Goal: Find specific page/section: Find specific page/section

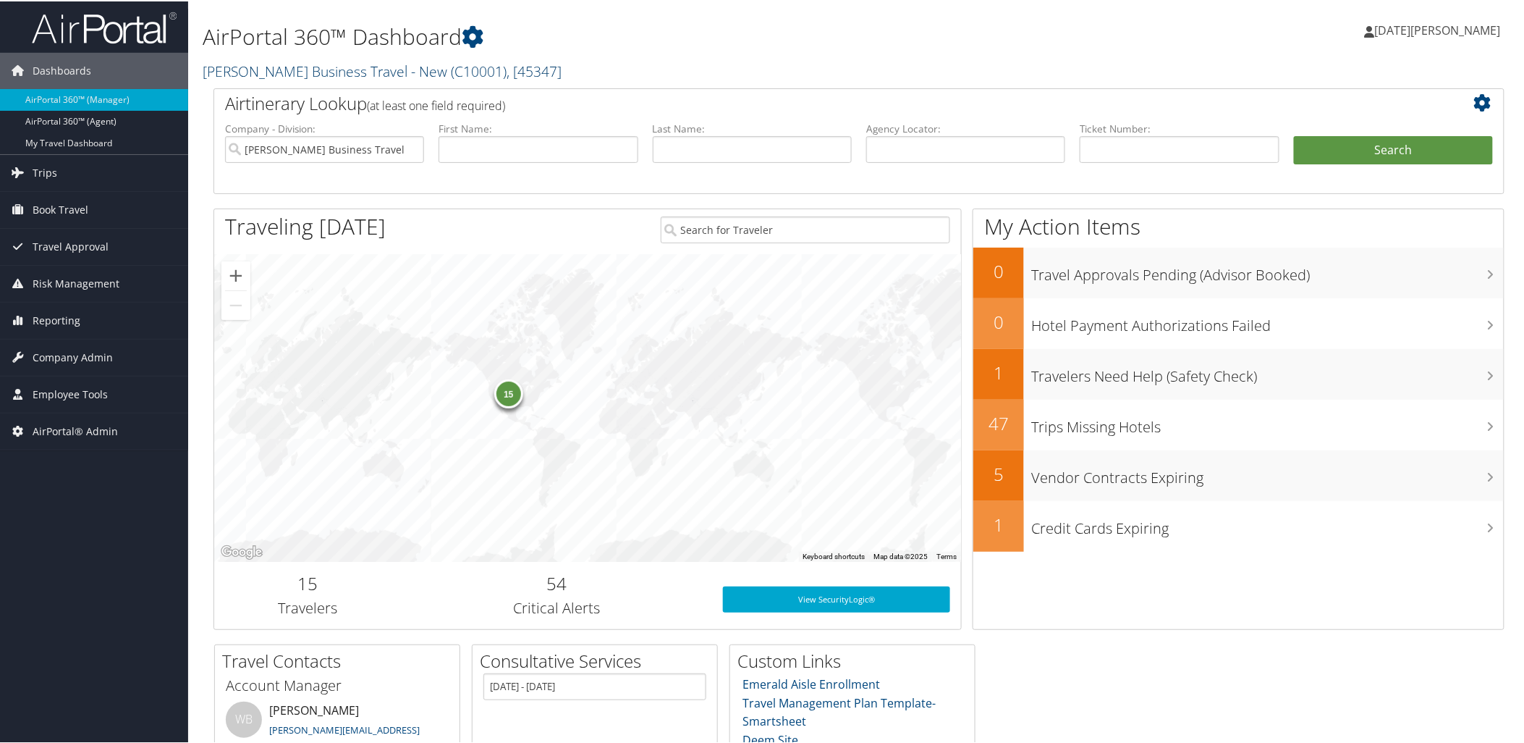
click at [227, 66] on link "[PERSON_NAME] Business Travel - New ( C10001 ) , [ 45347 ]" at bounding box center [382, 70] width 359 height 20
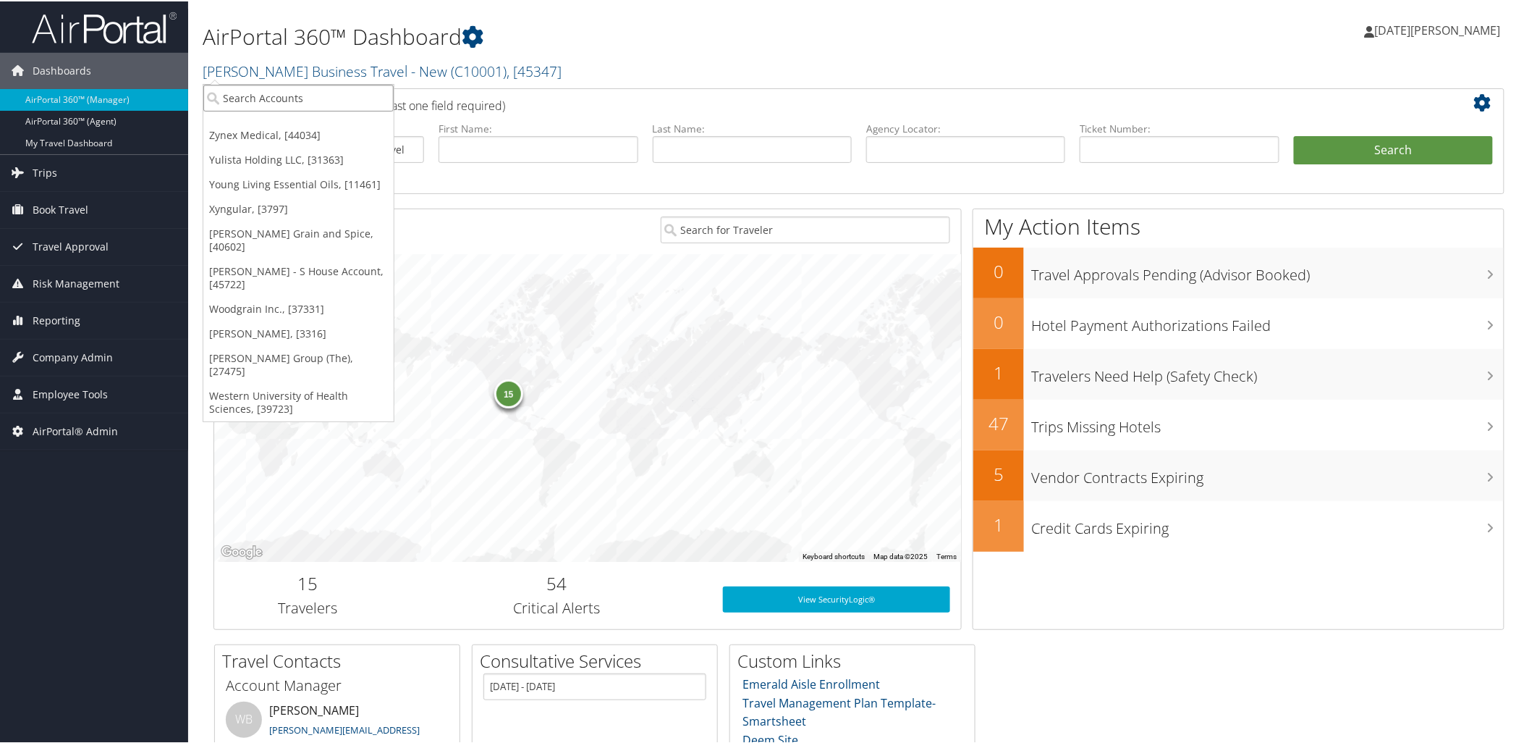
click at [269, 104] on input "search" at bounding box center [298, 96] width 190 height 27
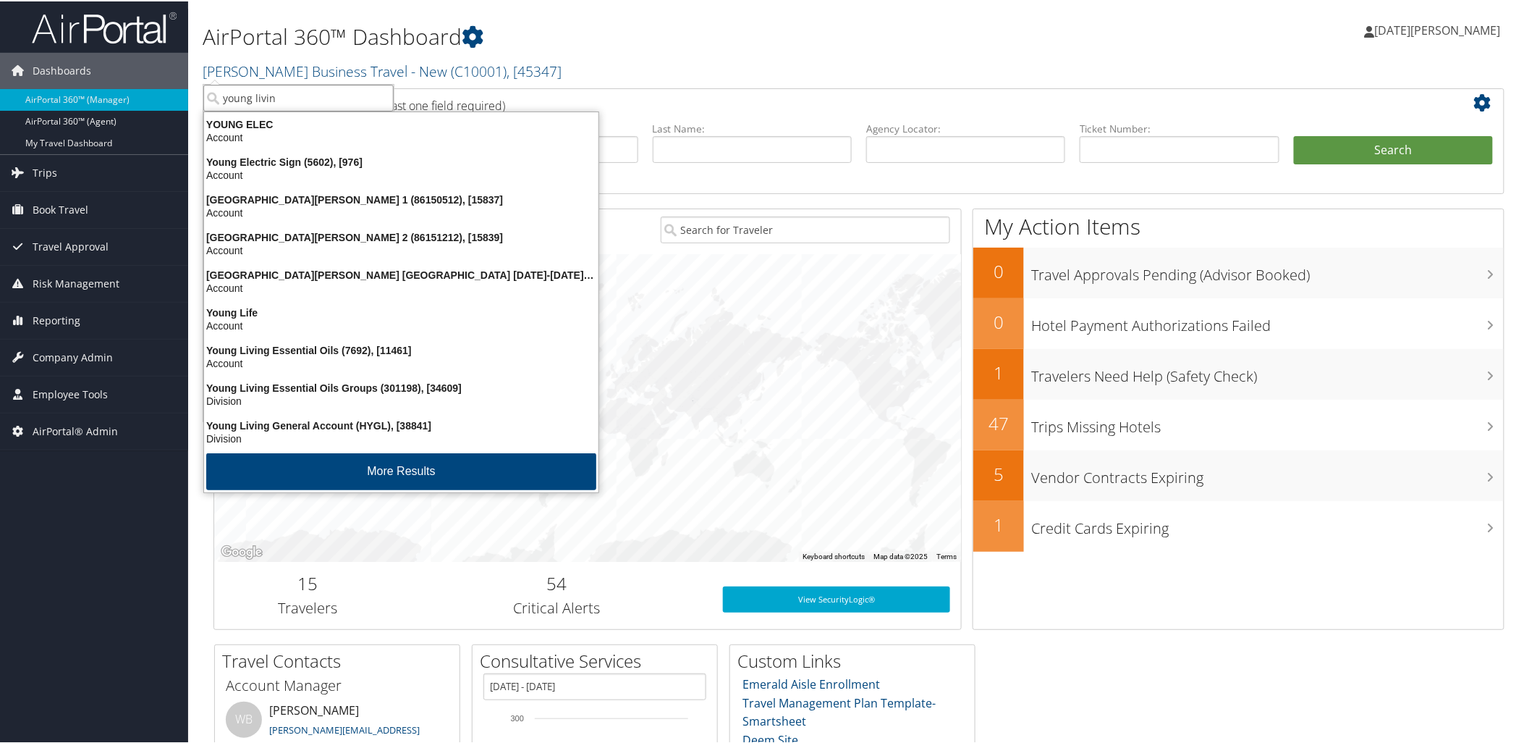
type input "young living"
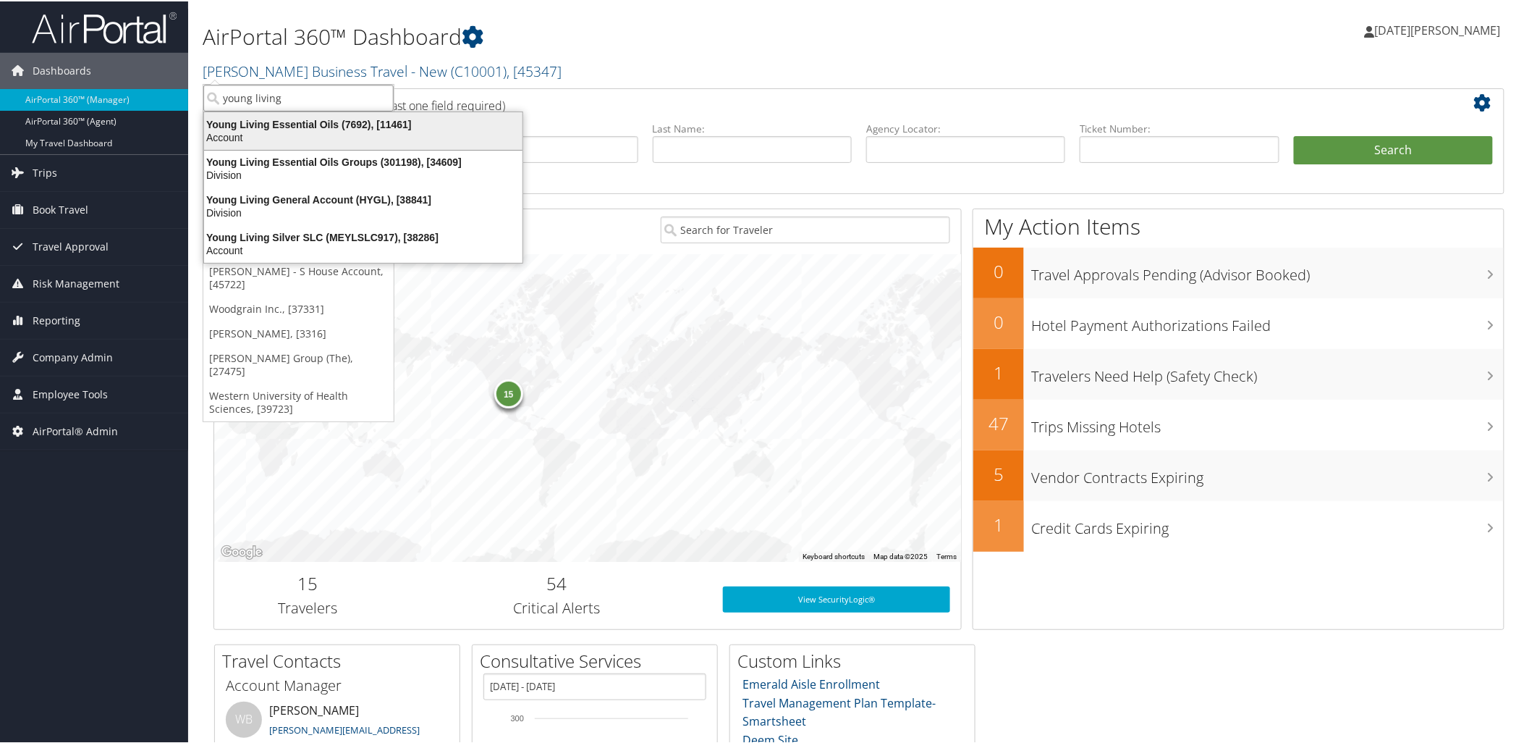
click at [279, 127] on div "Young Living Essential Oils (7692), [11461]" at bounding box center [363, 123] width 336 height 13
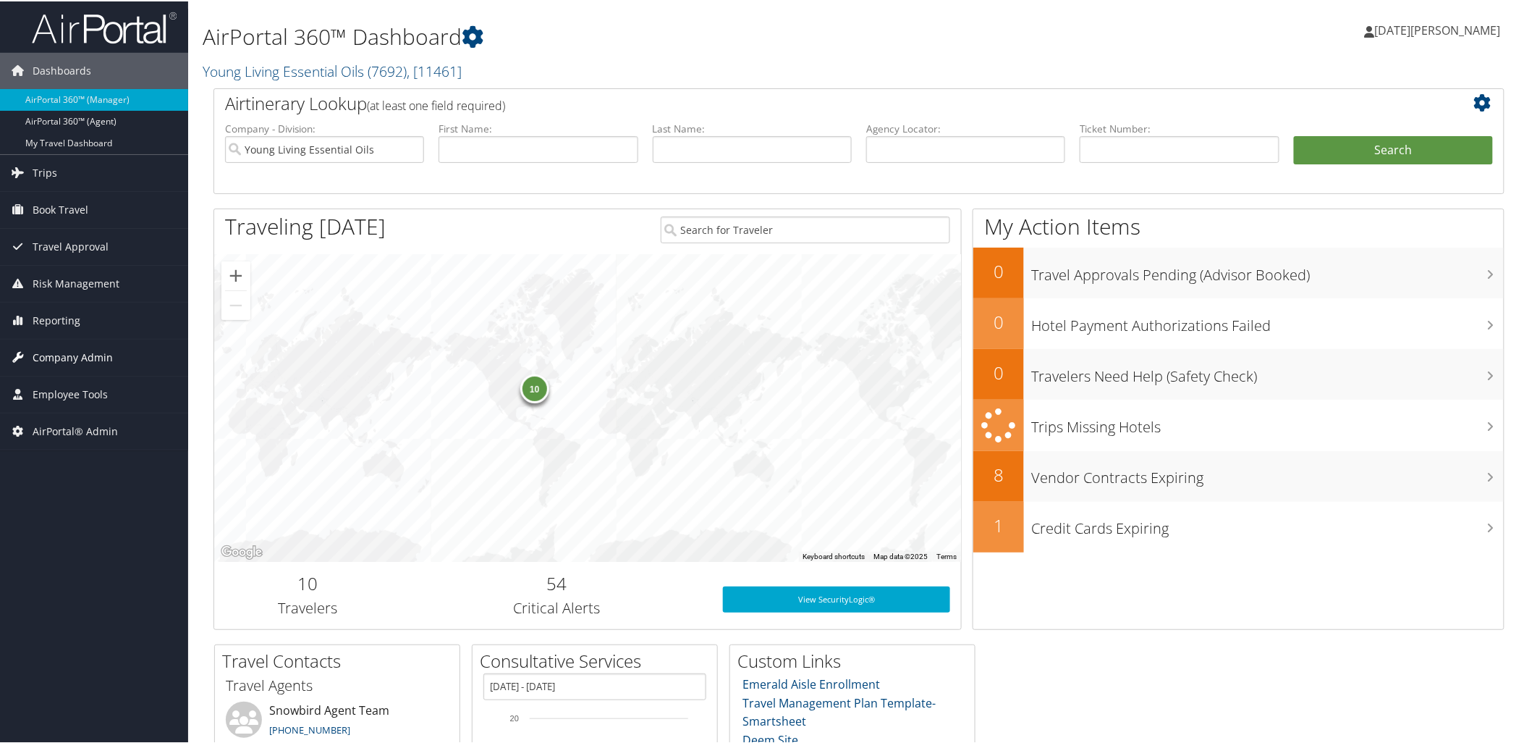
click at [58, 360] on span "Company Admin" at bounding box center [73, 356] width 80 height 36
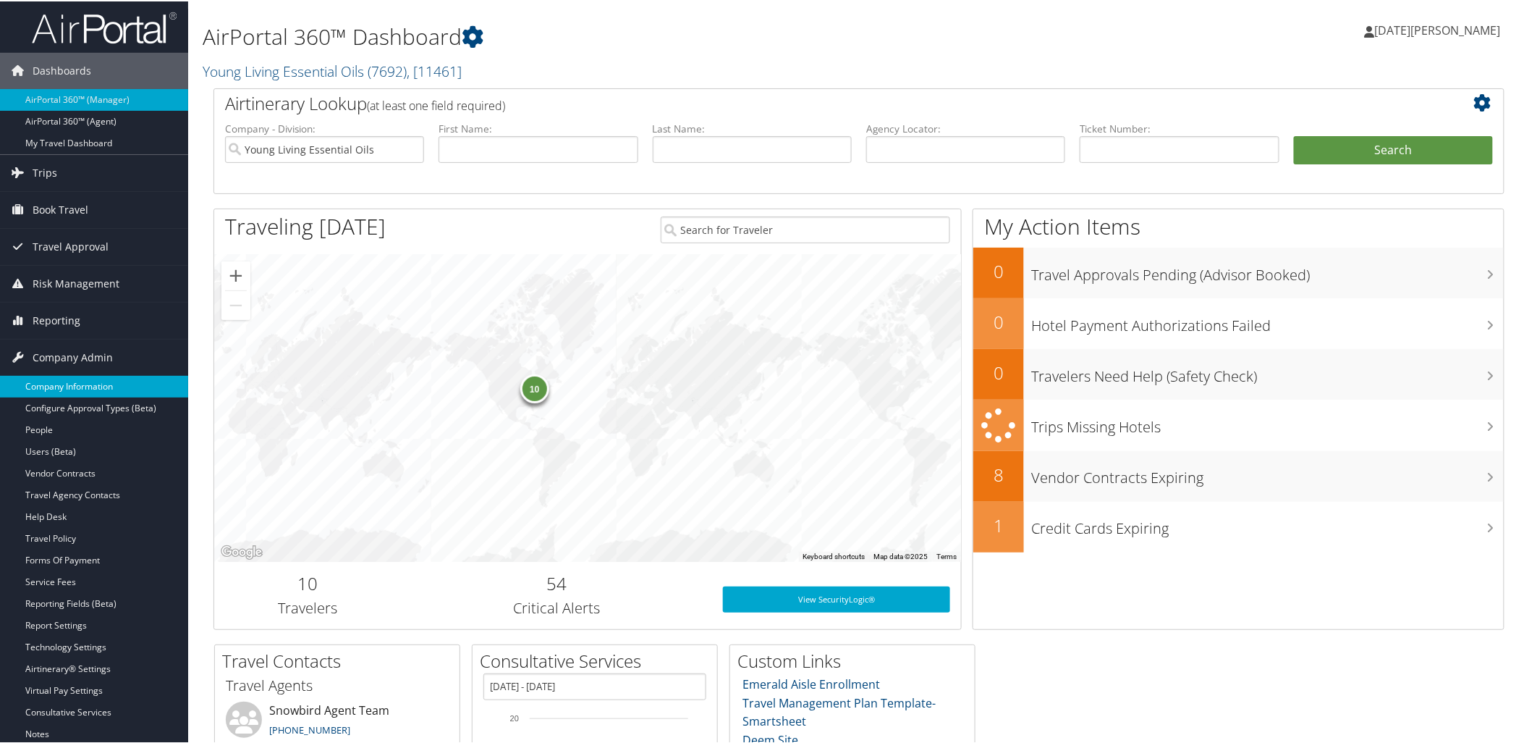
click at [61, 379] on link "Company Information" at bounding box center [94, 385] width 188 height 22
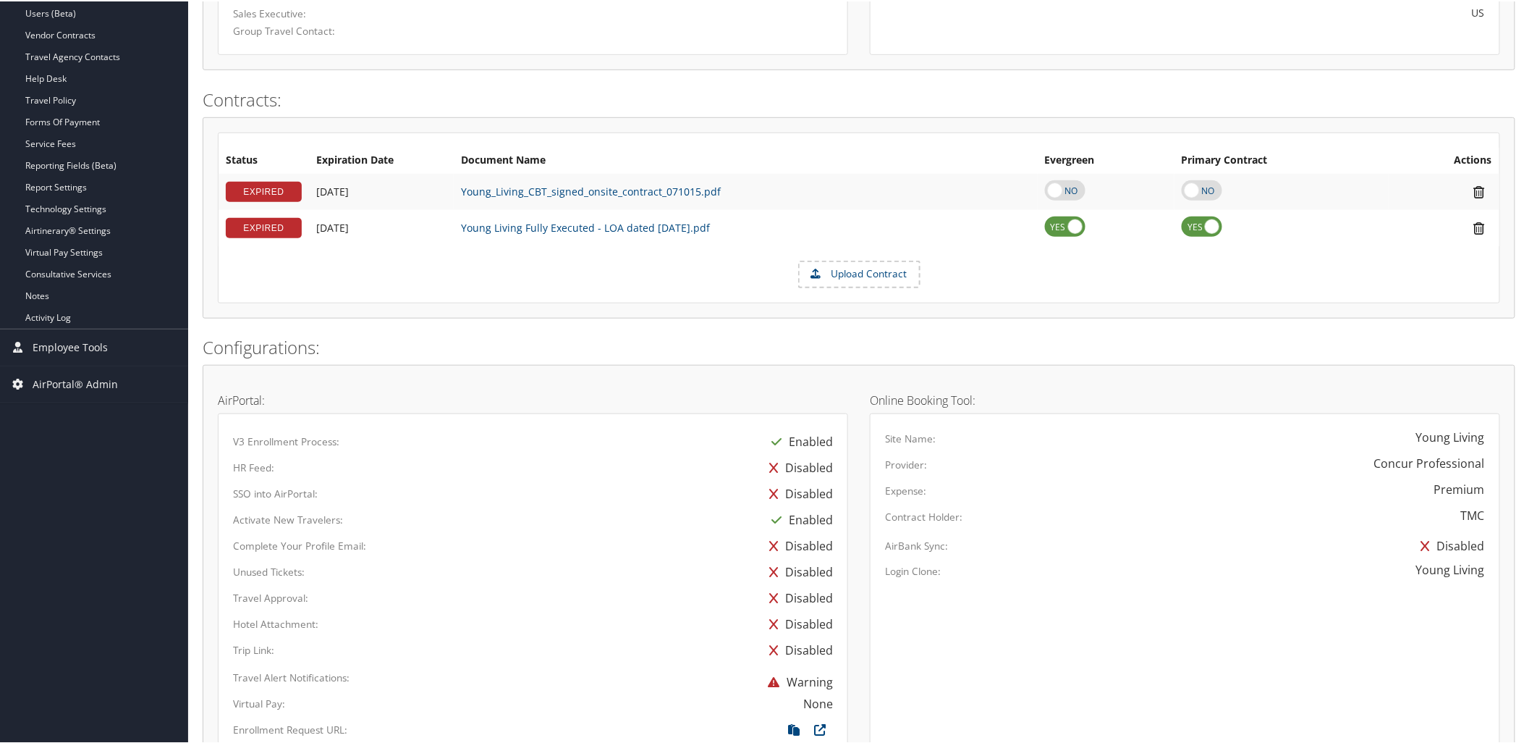
scroll to position [234, 0]
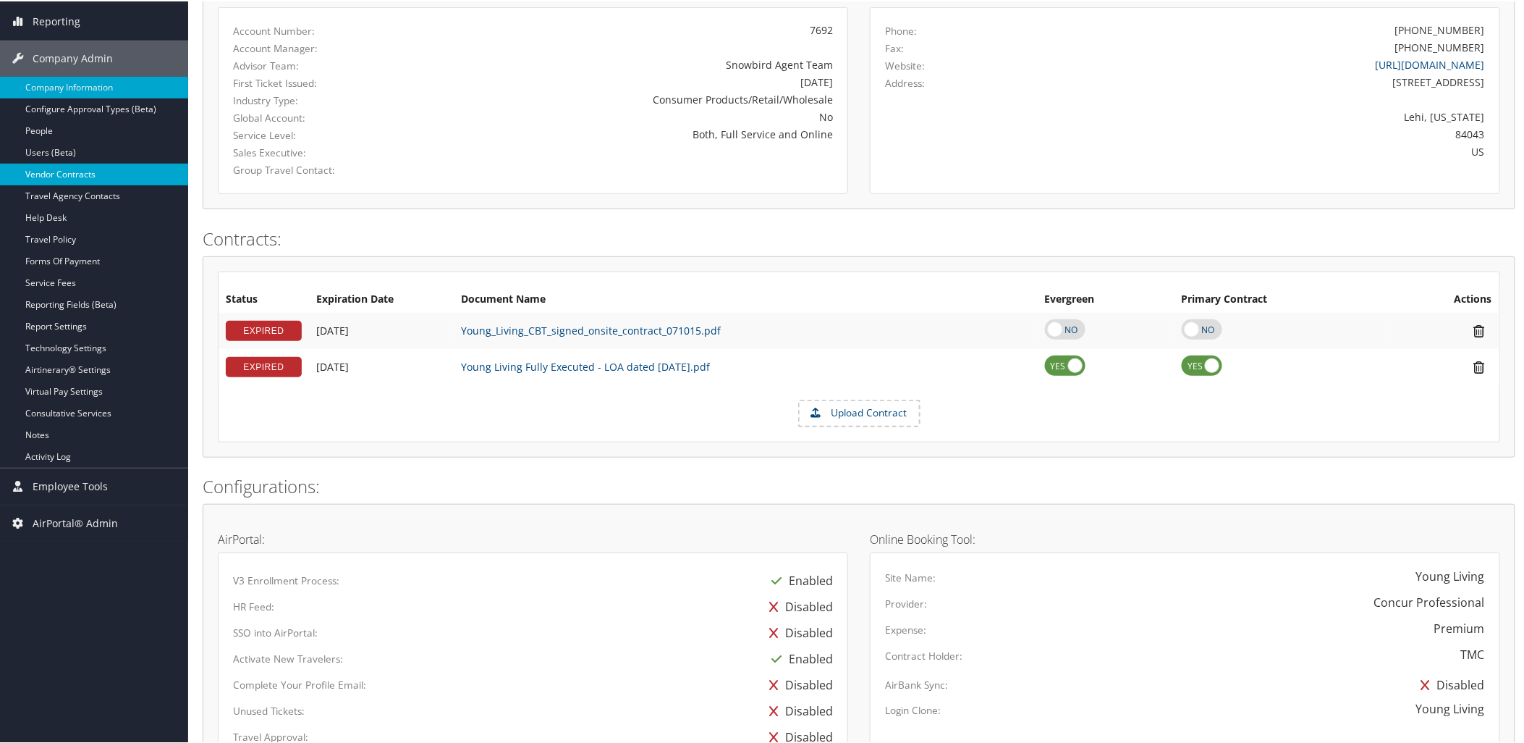
click at [64, 172] on link "Vendor Contracts" at bounding box center [94, 173] width 188 height 22
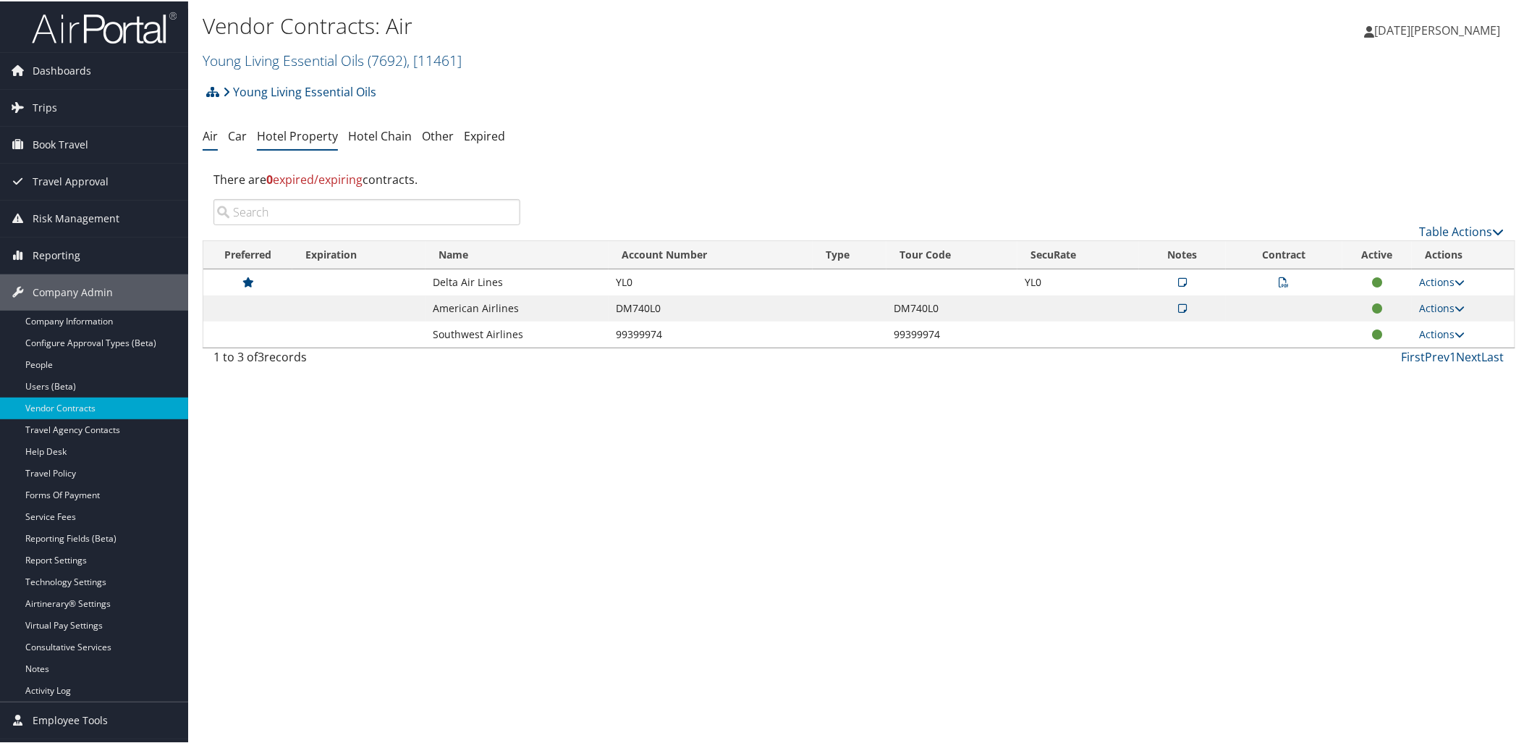
click at [280, 138] on link "Hotel Property" at bounding box center [297, 135] width 81 height 16
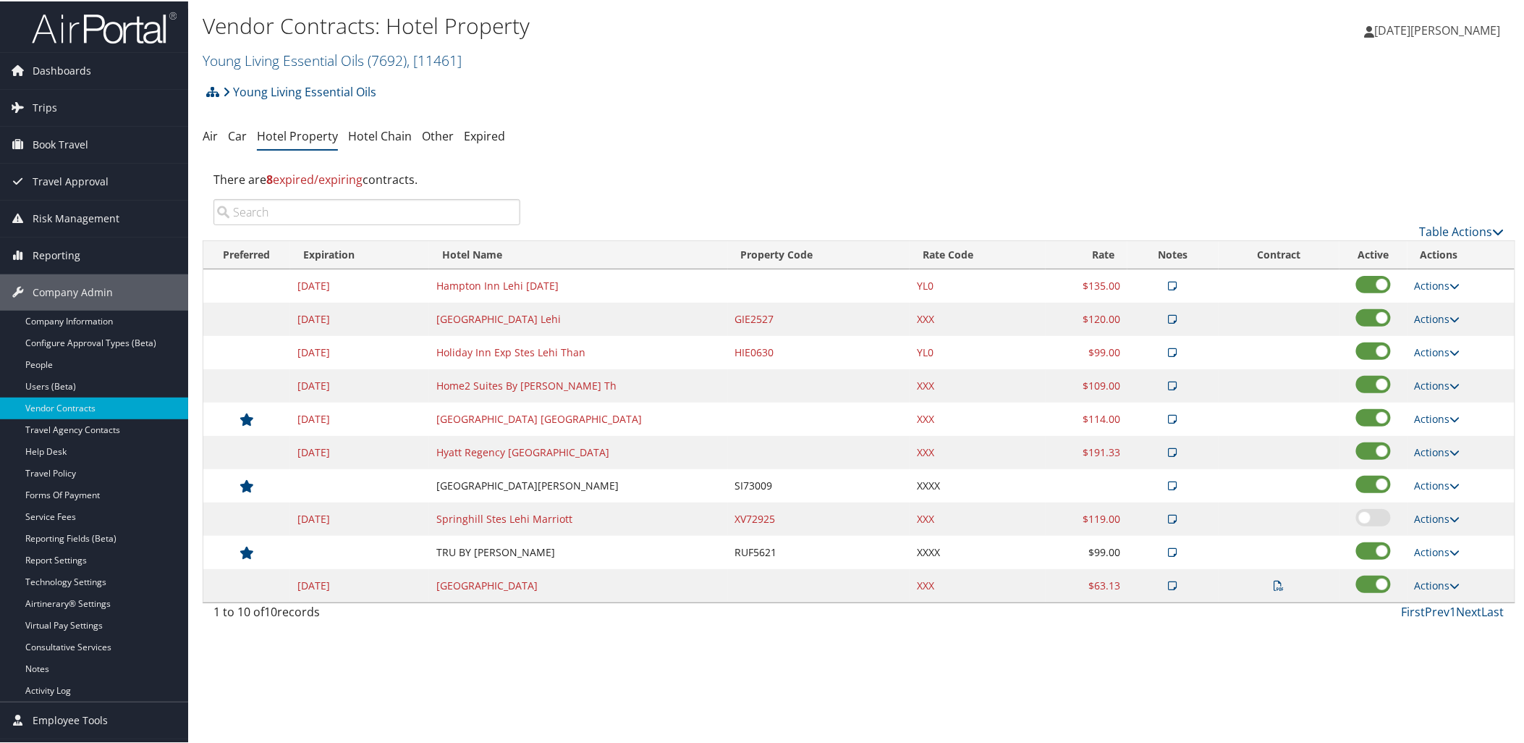
click at [1169, 316] on icon at bounding box center [1173, 318] width 9 height 10
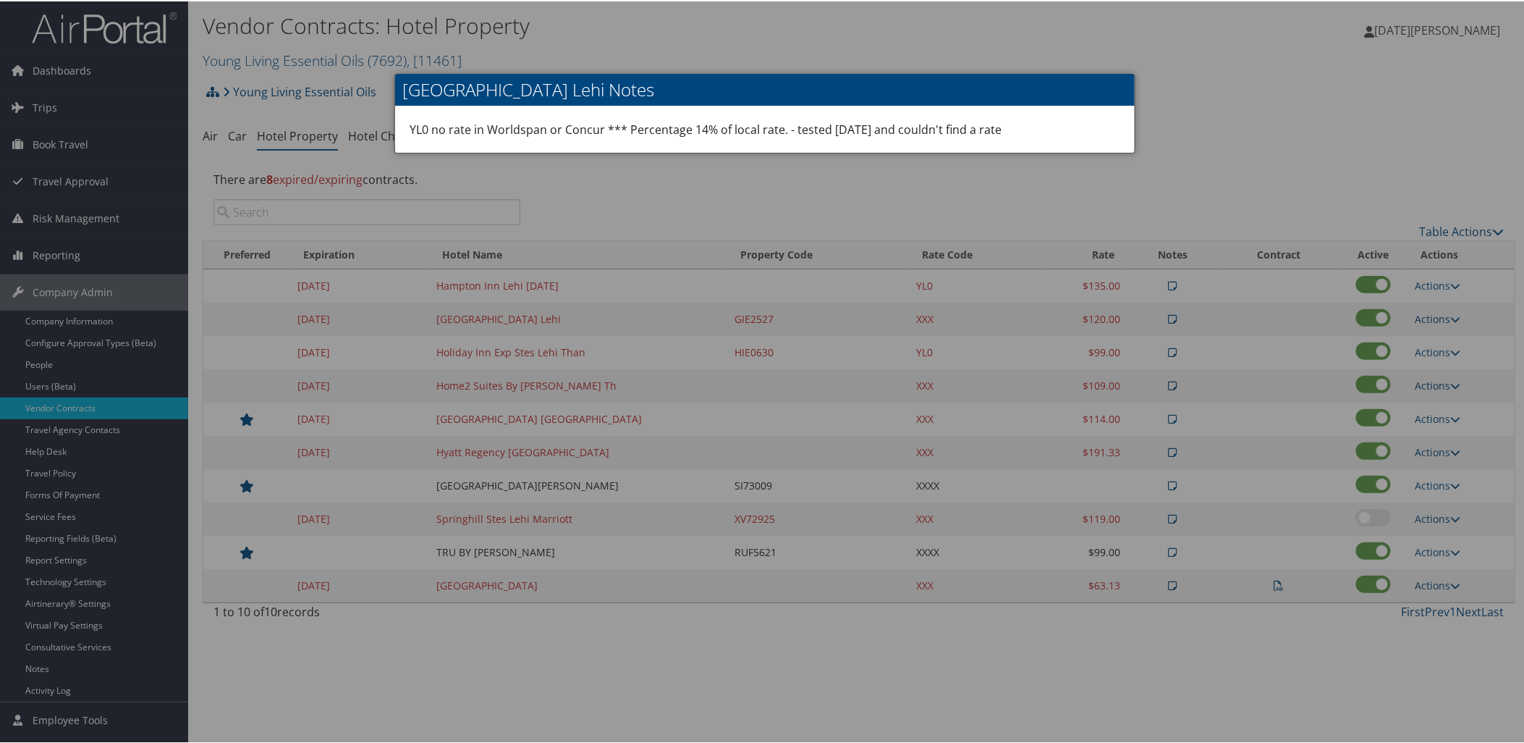
click at [834, 314] on div at bounding box center [765, 371] width 1530 height 743
